Goal: Navigation & Orientation: Find specific page/section

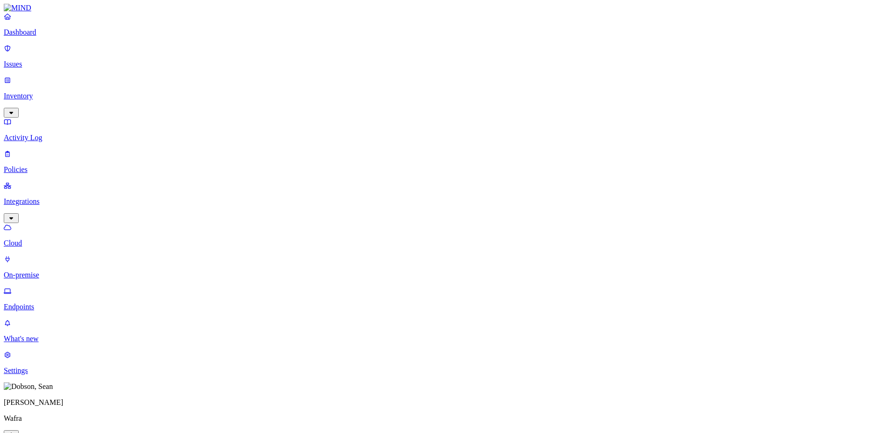
drag, startPoint x: 0, startPoint y: 0, endPoint x: 60, endPoint y: 39, distance: 71.7
click at [60, 37] on p "Dashboard" at bounding box center [448, 32] width 888 height 8
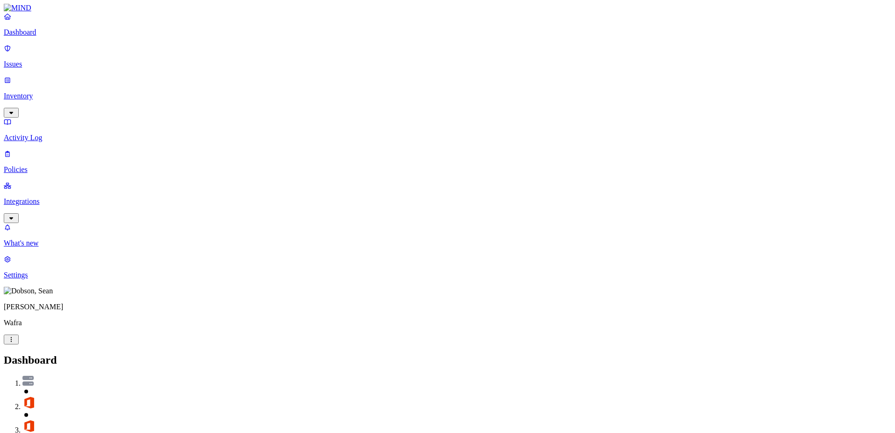
scroll to position [83, 0]
click at [43, 61] on p "Issues" at bounding box center [448, 64] width 888 height 8
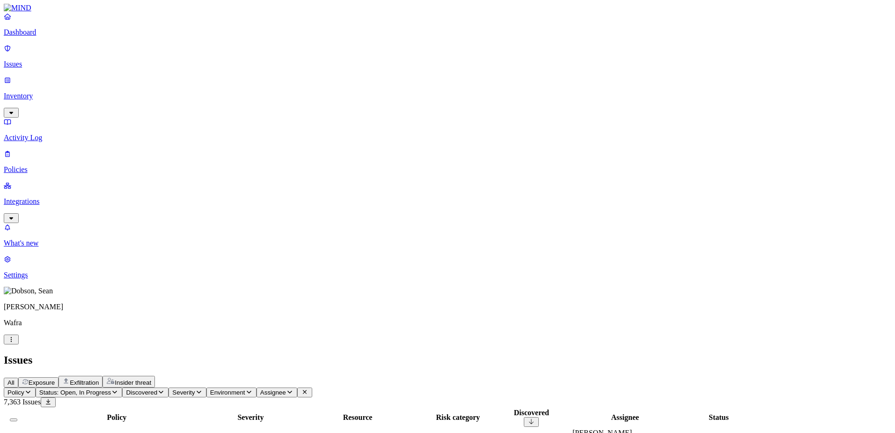
click at [50, 133] on p "Activity Log" at bounding box center [448, 137] width 888 height 8
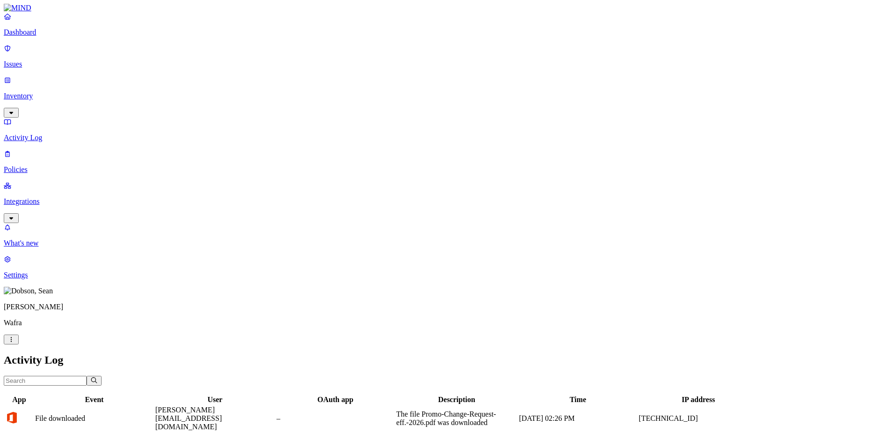
click at [46, 165] on p "Policies" at bounding box center [448, 169] width 888 height 8
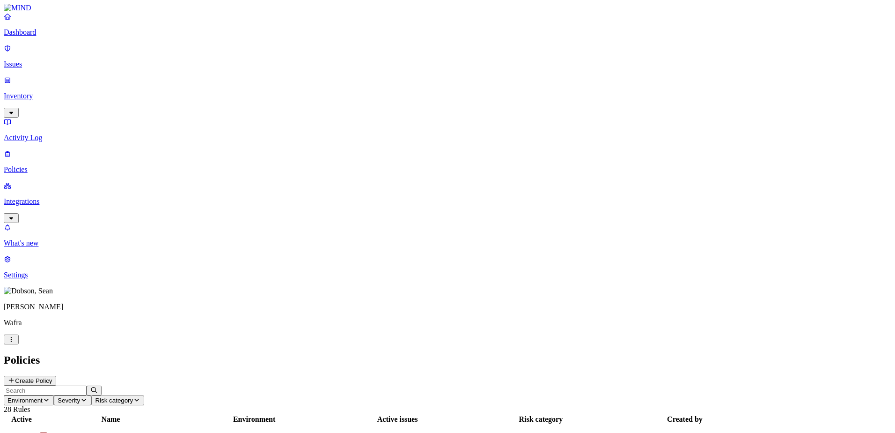
scroll to position [165, 0]
click at [42, 37] on p "Dashboard" at bounding box center [448, 32] width 888 height 8
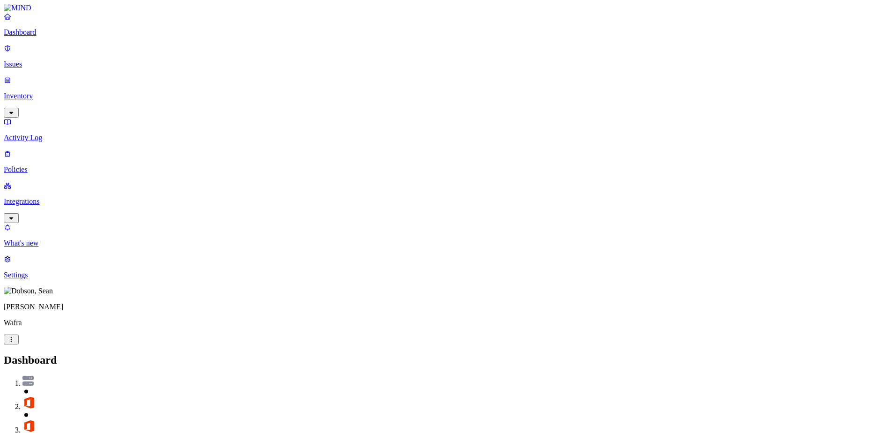
click at [31, 12] on img at bounding box center [18, 8] width 28 height 8
